Goal: Task Accomplishment & Management: Manage account settings

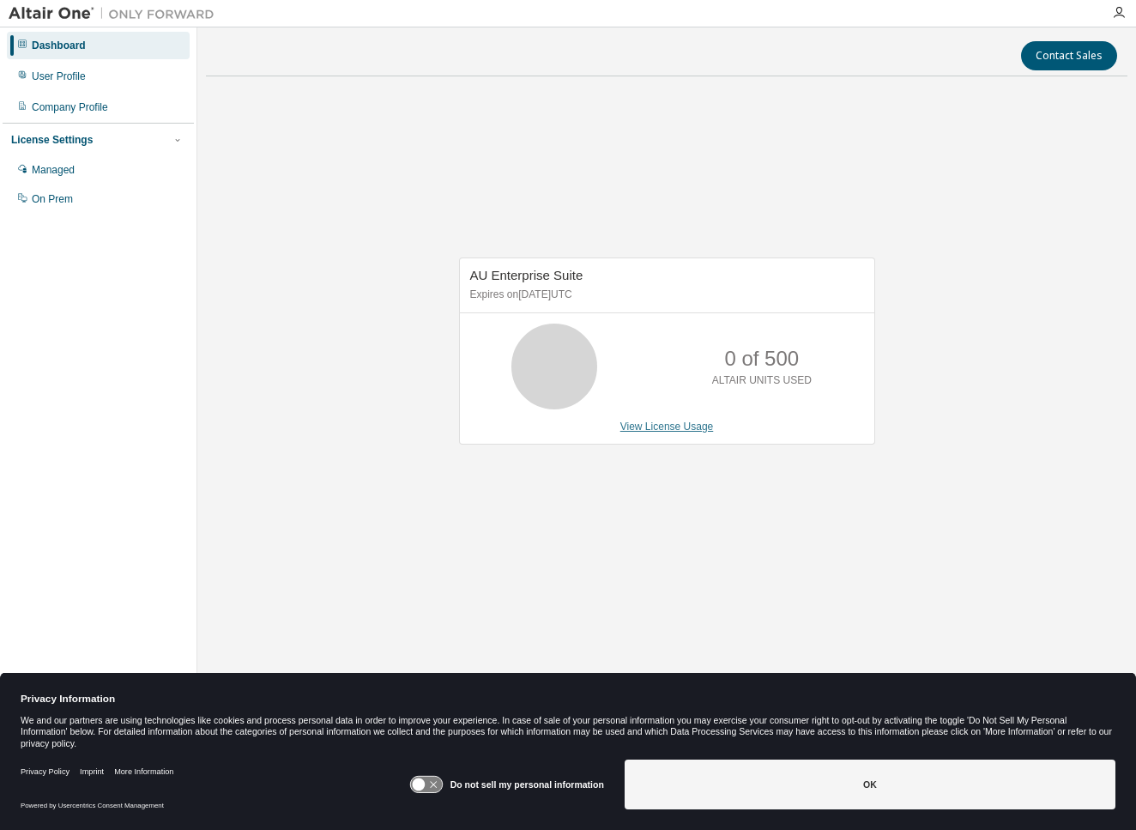
click at [624, 426] on link "View License Usage" at bounding box center [667, 426] width 94 height 12
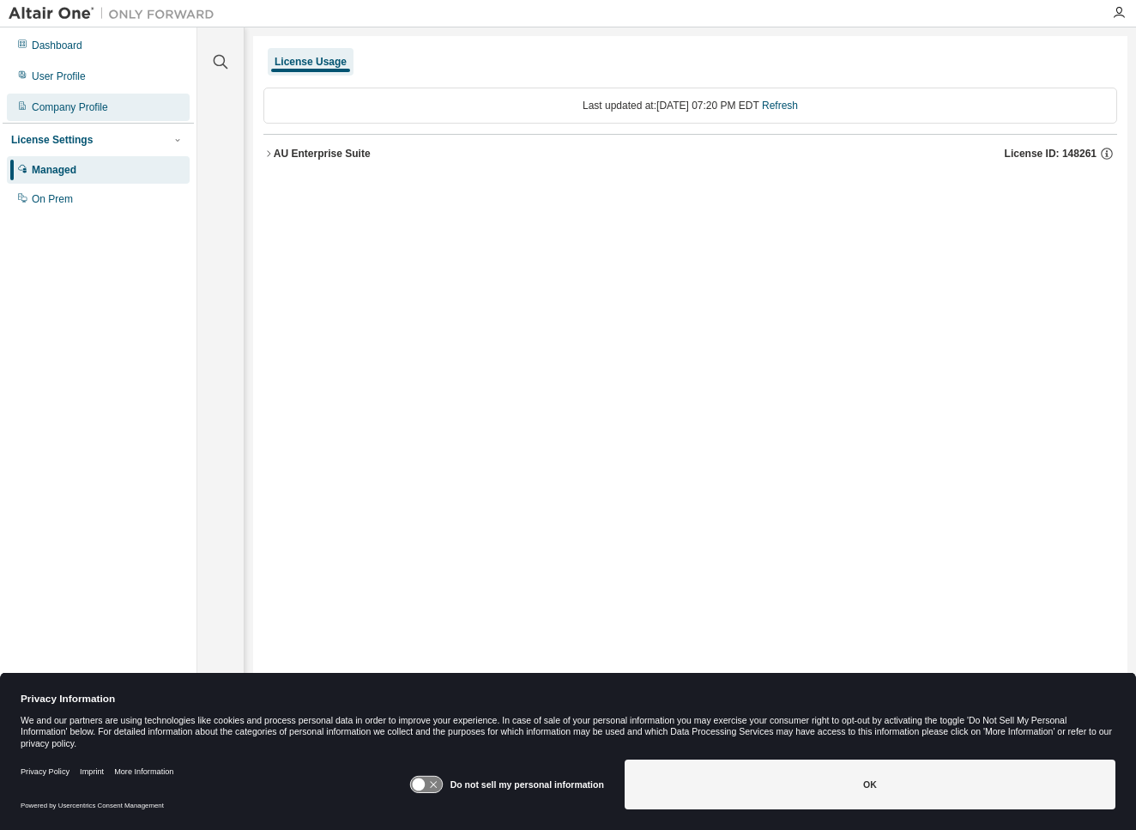
click at [58, 106] on div "Company Profile" at bounding box center [70, 107] width 76 height 14
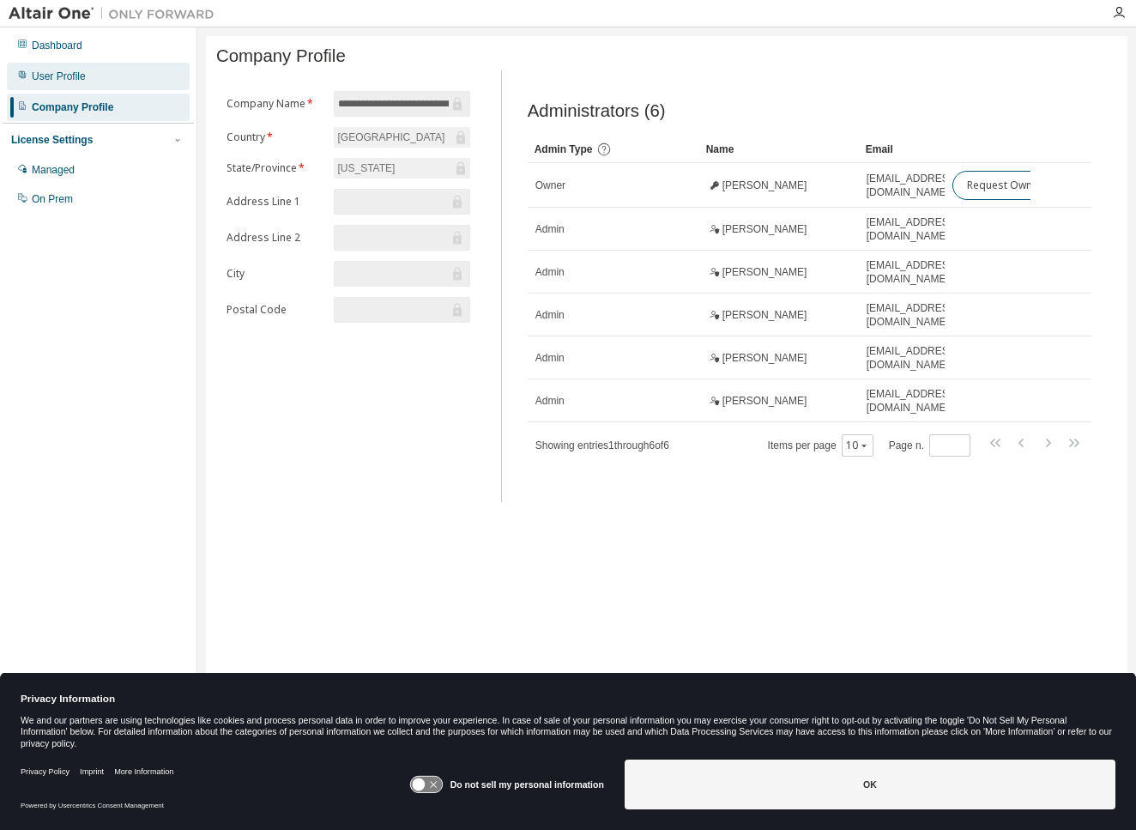
click at [81, 86] on div "User Profile" at bounding box center [98, 76] width 183 height 27
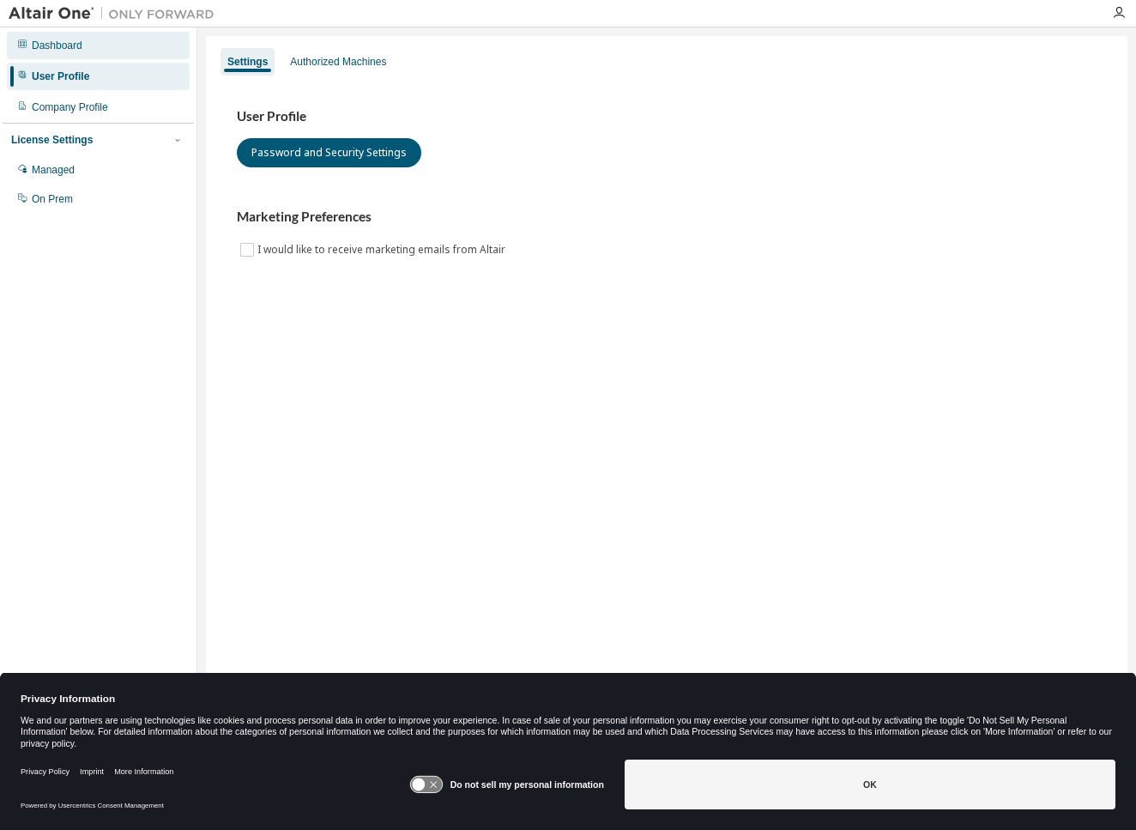
click at [72, 45] on div "Dashboard" at bounding box center [57, 46] width 51 height 14
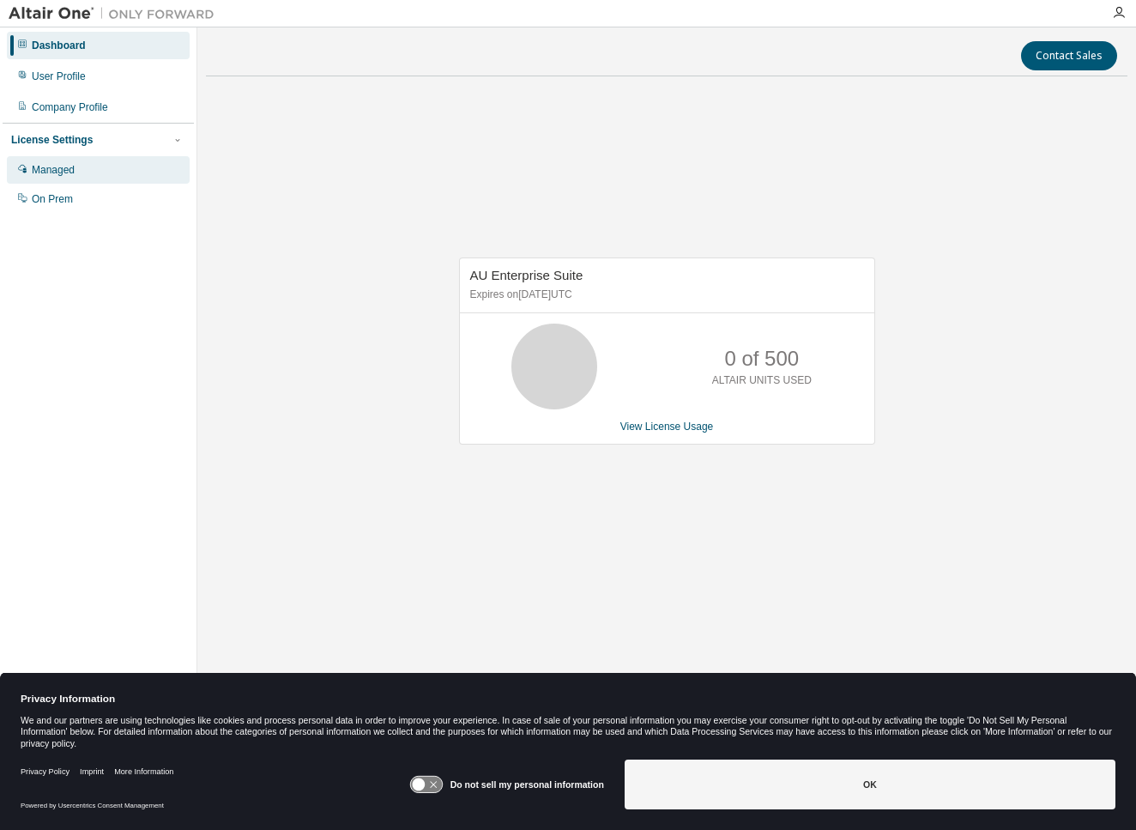
click at [78, 169] on div "Managed" at bounding box center [98, 169] width 183 height 27
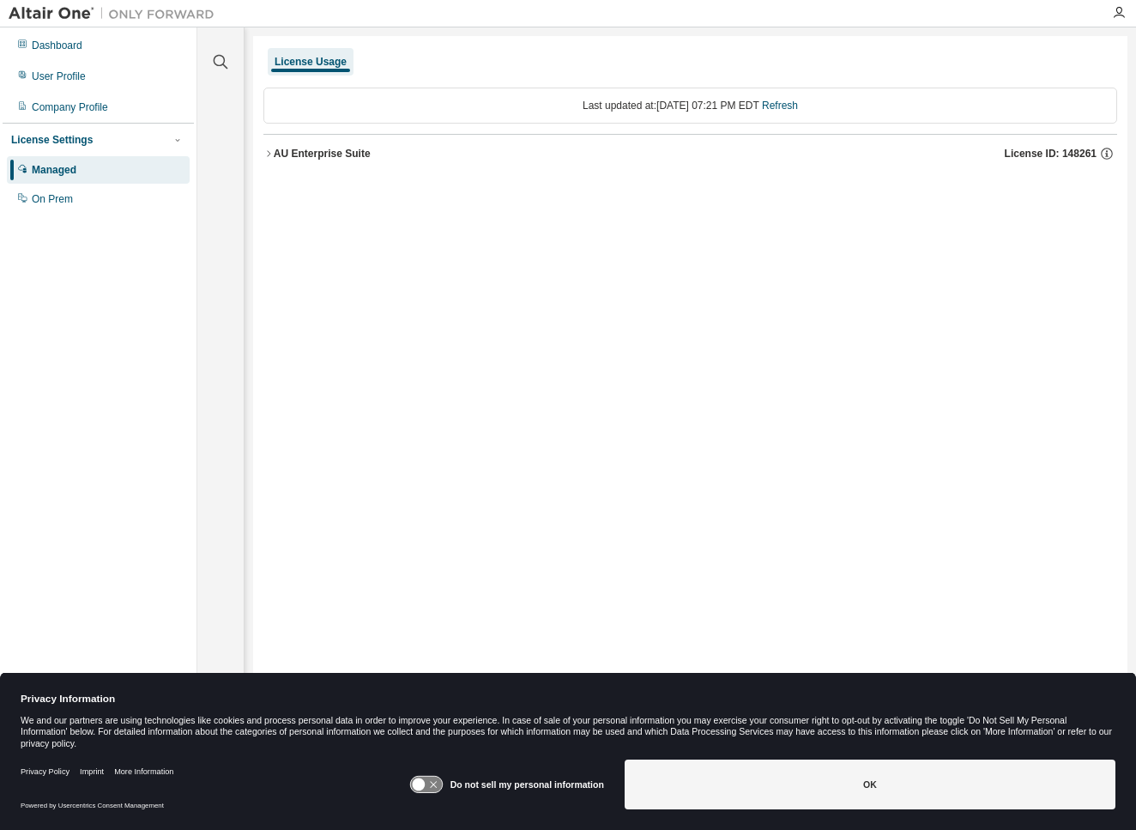
click at [336, 153] on div "AU Enterprise Suite" at bounding box center [322, 154] width 97 height 14
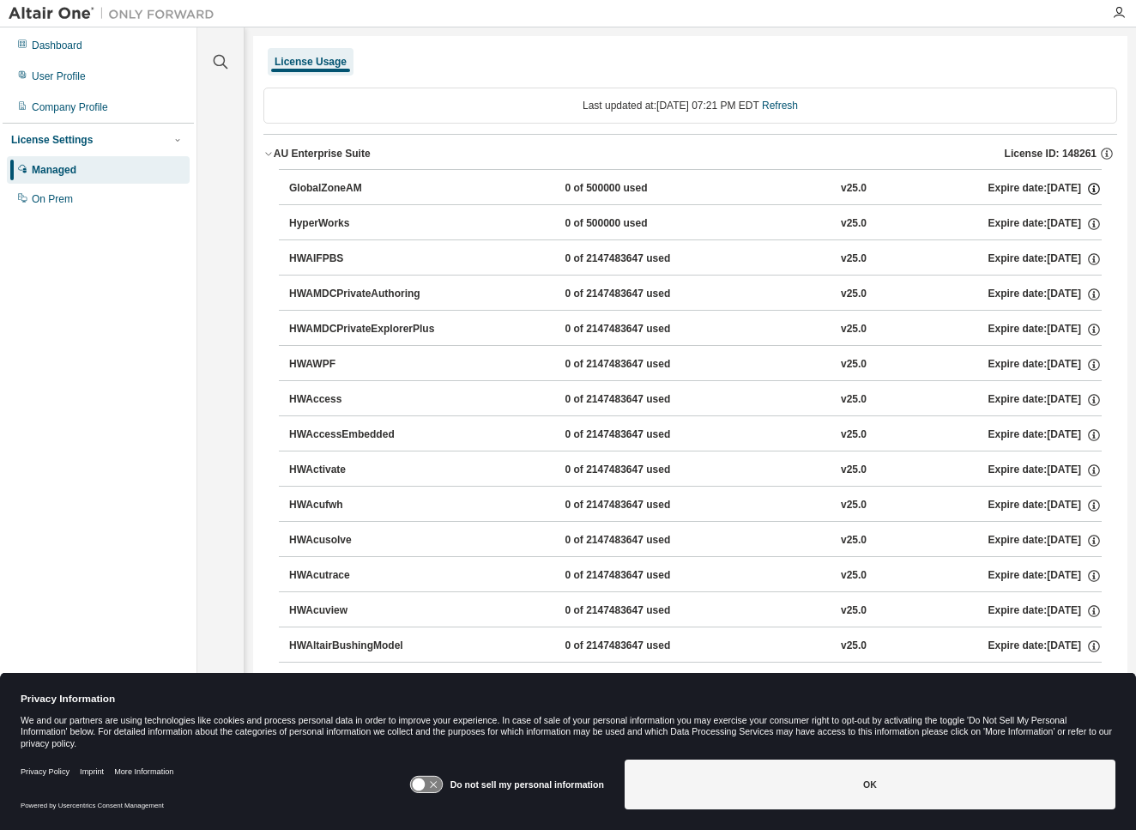
click at [1088, 186] on icon "button" at bounding box center [1094, 189] width 12 height 12
click at [579, 186] on div "0 of 500000 used" at bounding box center [642, 188] width 154 height 15
click at [312, 190] on div "GlobalZoneAM" at bounding box center [366, 188] width 154 height 15
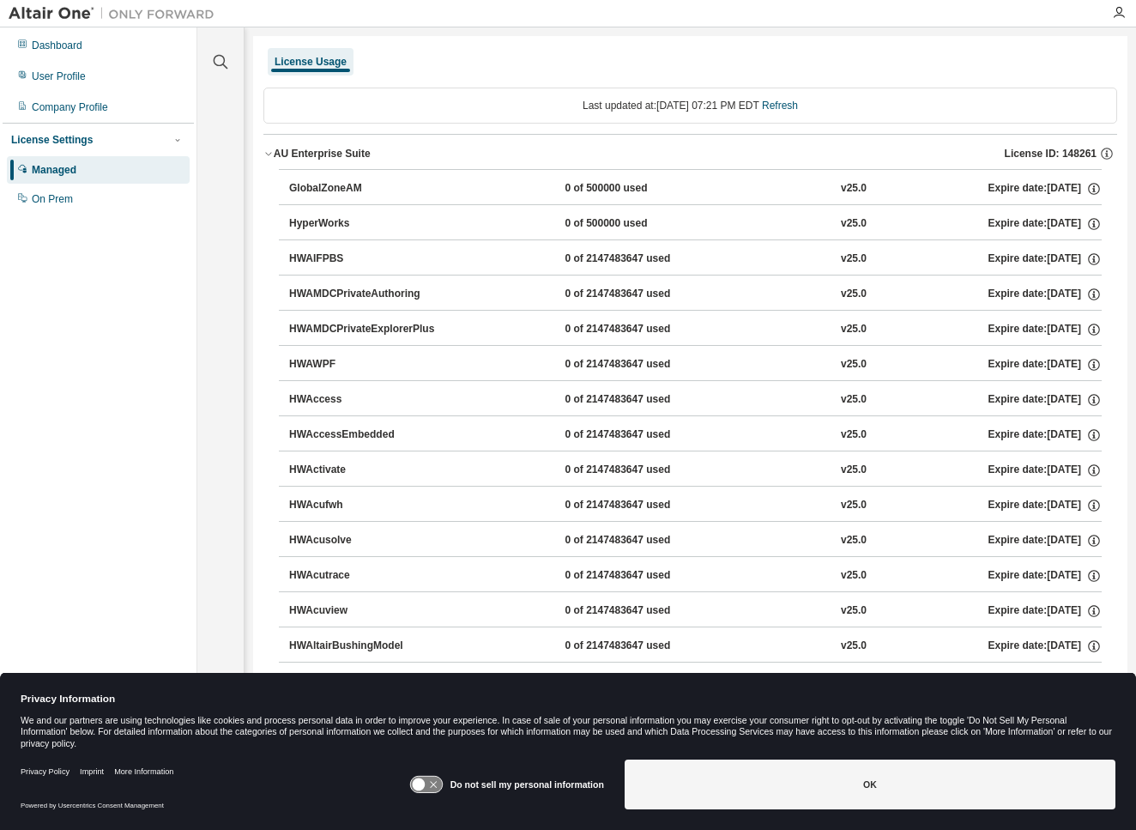
click at [312, 190] on div "GlobalZoneAM" at bounding box center [366, 188] width 154 height 15
click at [85, 48] on div "Dashboard" at bounding box center [98, 45] width 183 height 27
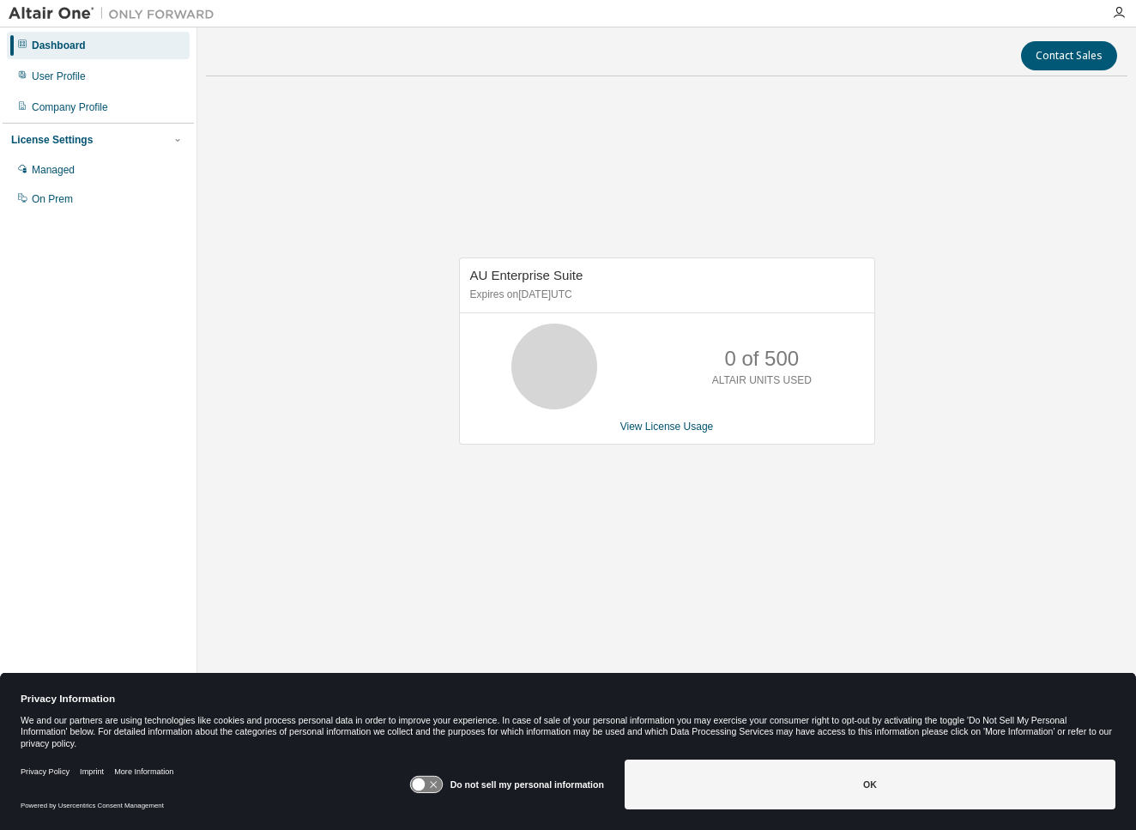
click at [543, 369] on icon at bounding box center [554, 366] width 43 height 43
click at [524, 285] on div "AU Enterprise Suite Expires on [DATE] UTC" at bounding box center [667, 285] width 414 height 55
click at [86, 79] on div "User Profile" at bounding box center [59, 77] width 54 height 14
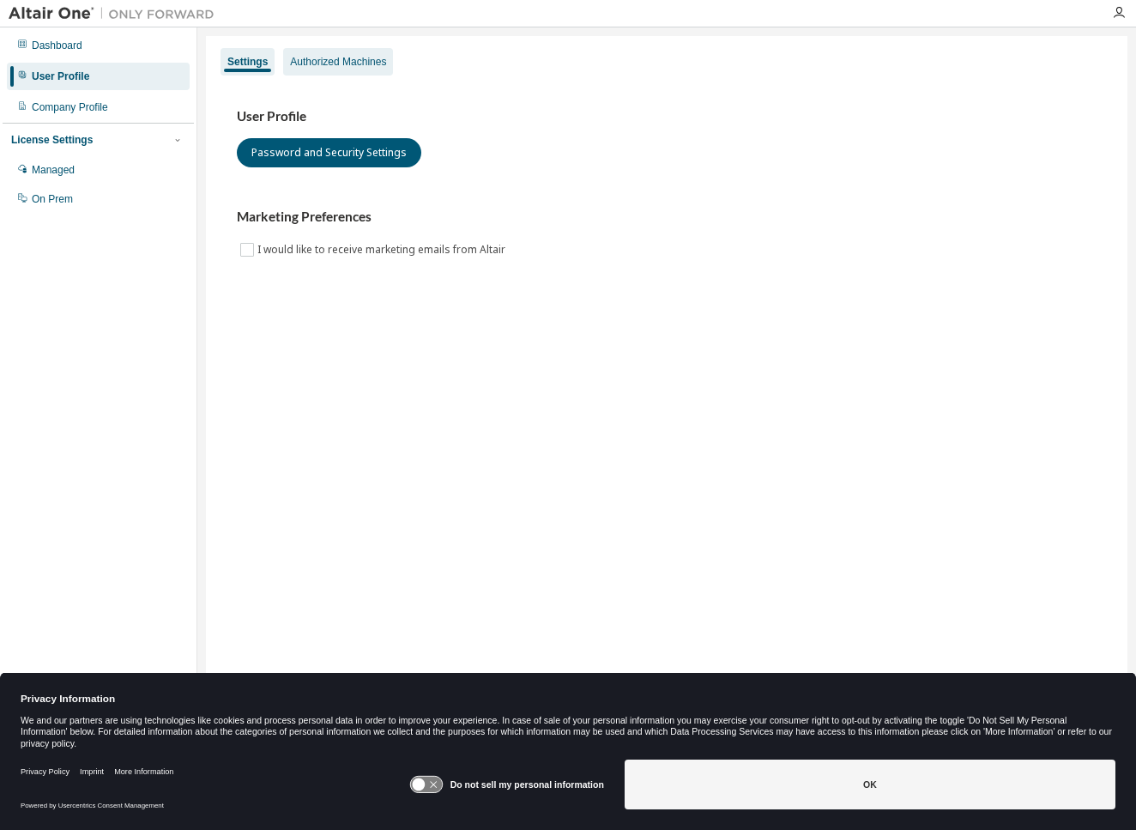
click at [326, 71] on div "Authorized Machines" at bounding box center [338, 61] width 110 height 27
